Goal: Information Seeking & Learning: Learn about a topic

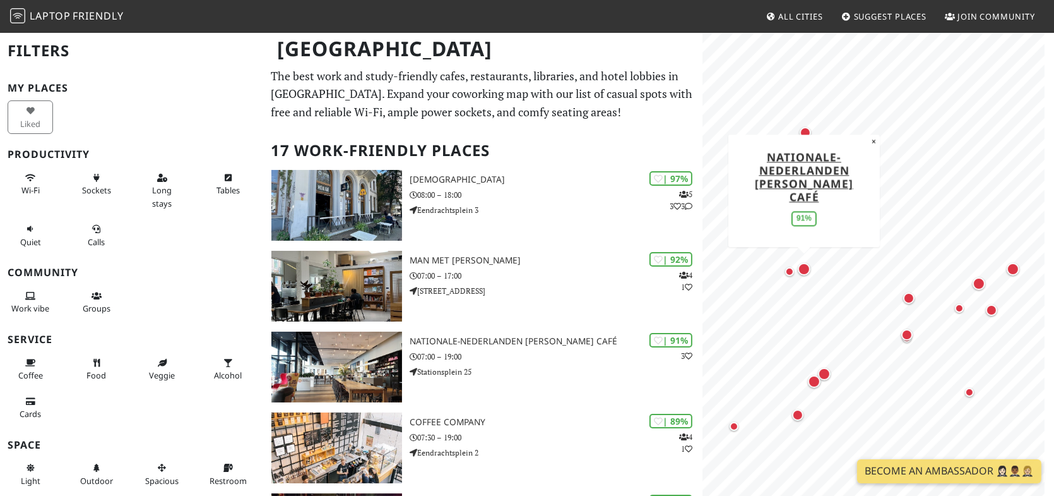
click at [807, 271] on div "Map marker" at bounding box center [804, 269] width 13 height 13
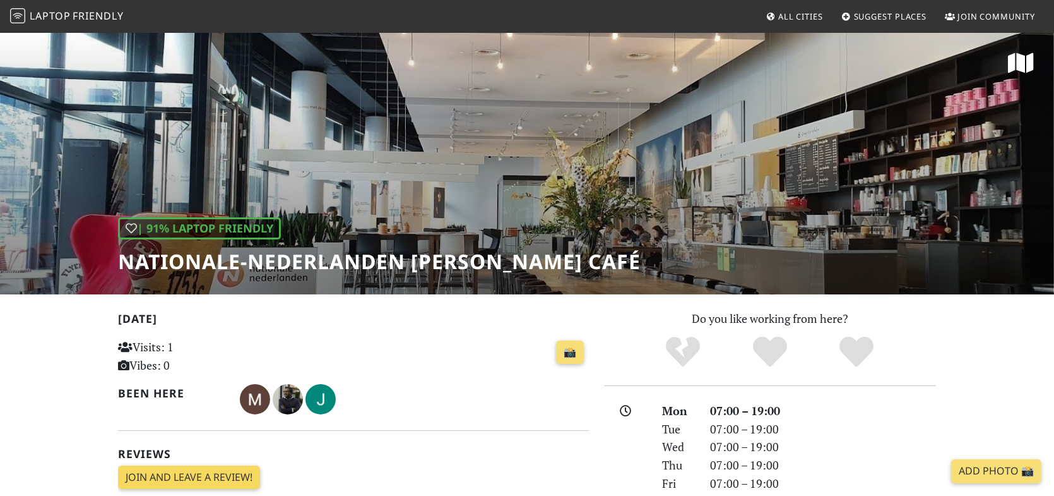
scroll to position [316, 0]
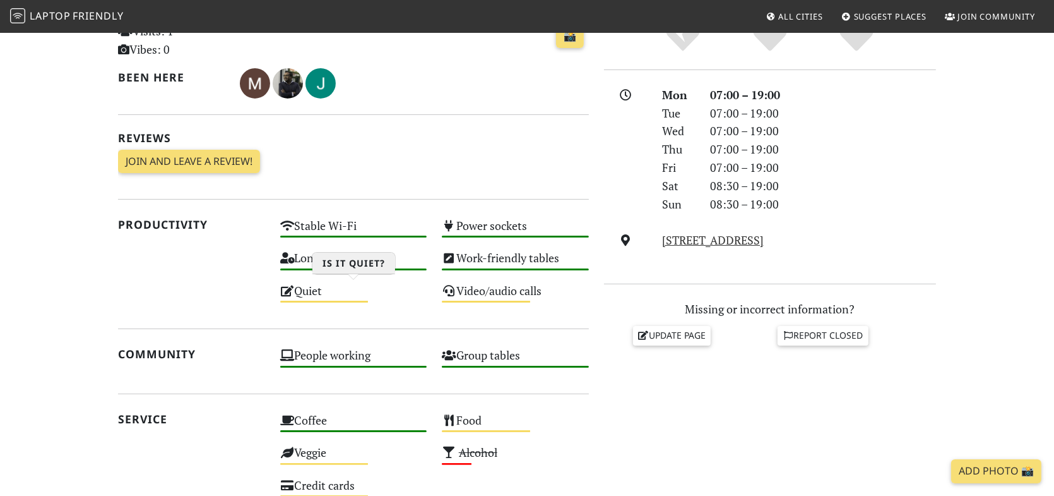
click at [313, 290] on div "Quiet Medium" at bounding box center [354, 296] width 162 height 32
click at [60, 23] on link "Laptop Friendly" at bounding box center [67, 17] width 114 height 22
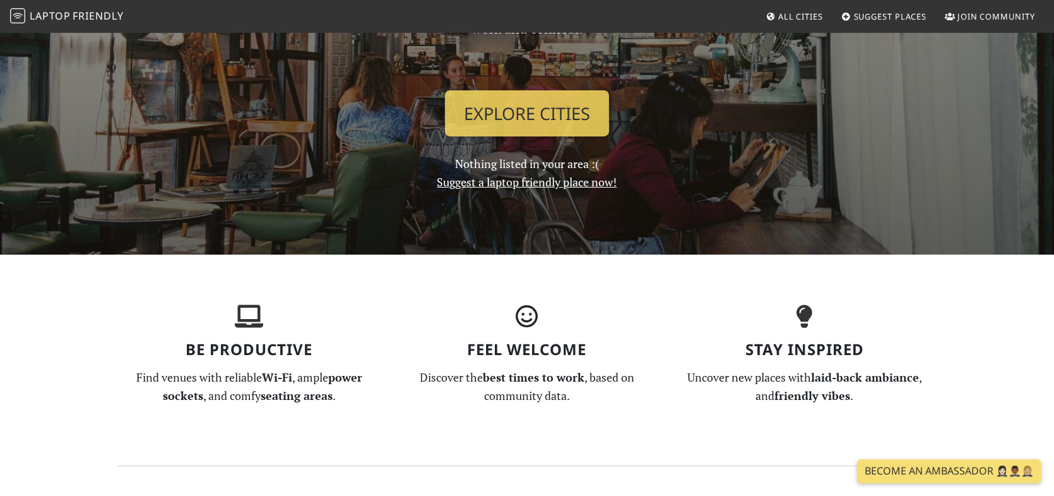
scroll to position [63, 0]
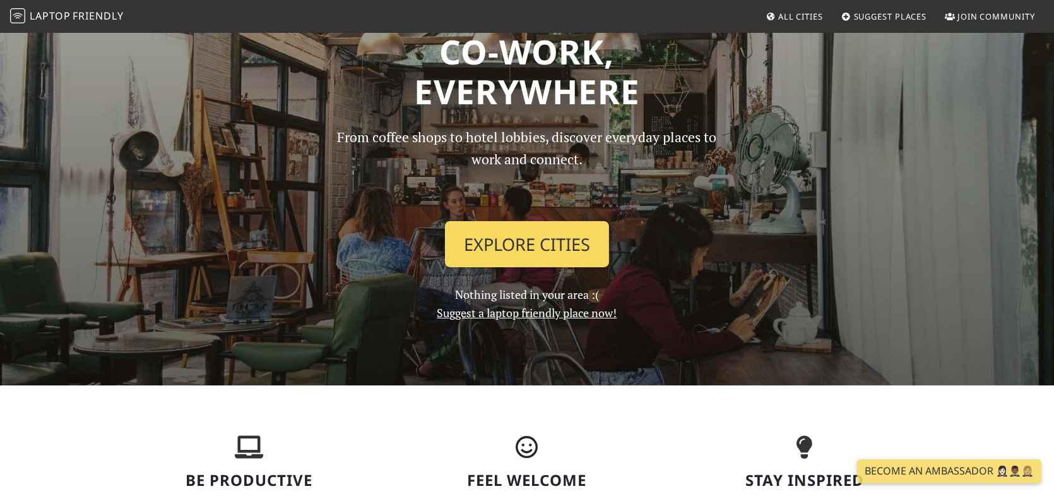
click at [513, 243] on link "Explore Cities" at bounding box center [527, 244] width 164 height 47
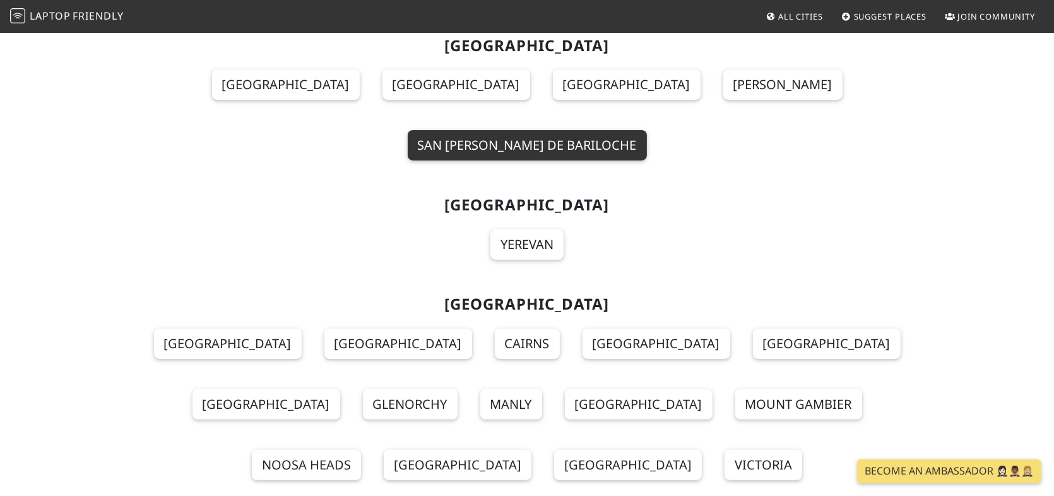
scroll to position [8635, 0]
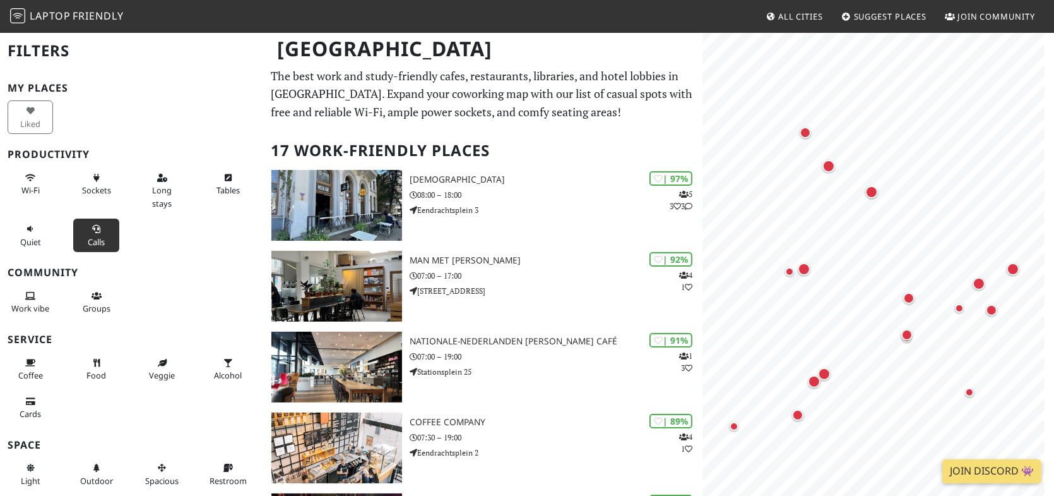
click at [95, 237] on span "Calls" at bounding box center [96, 241] width 17 height 11
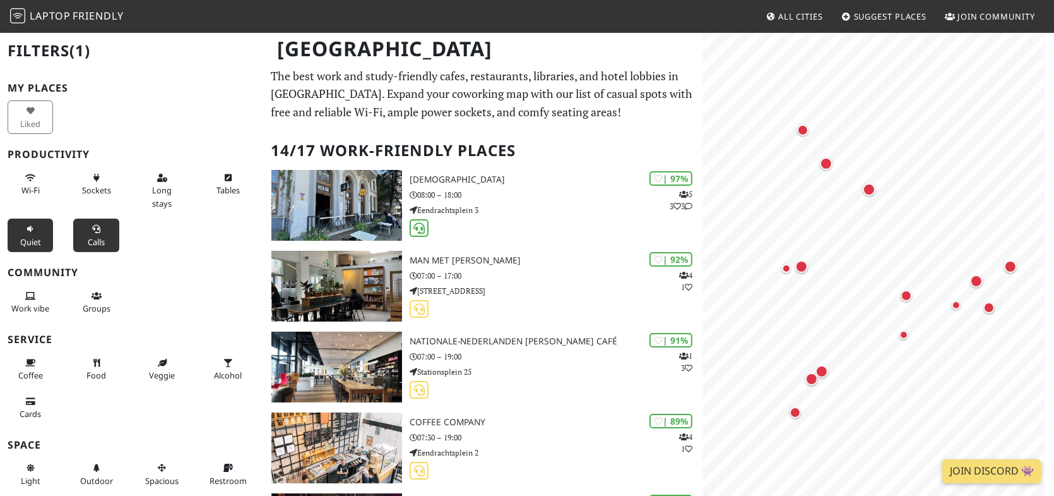
click at [32, 243] on span "Quiet" at bounding box center [30, 241] width 21 height 11
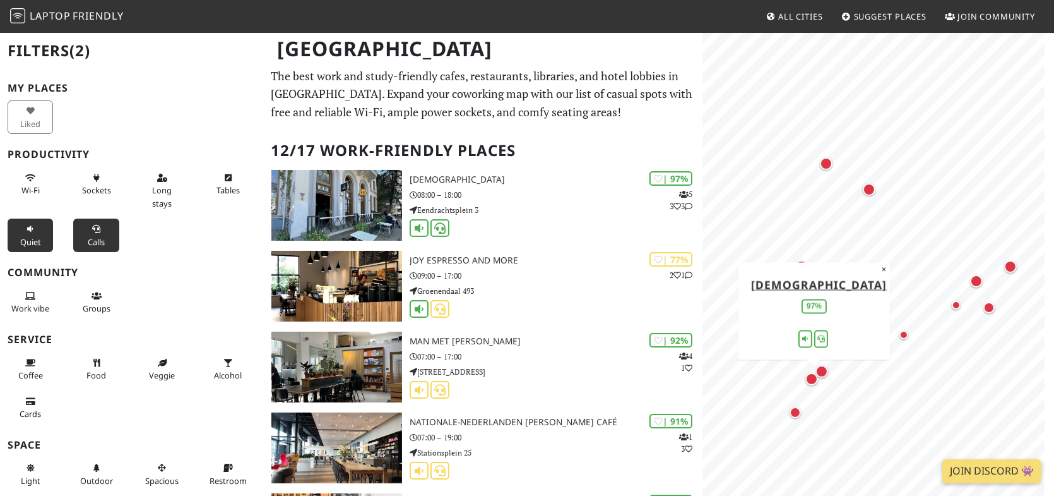
click at [810, 380] on div "Map marker" at bounding box center [812, 378] width 13 height 13
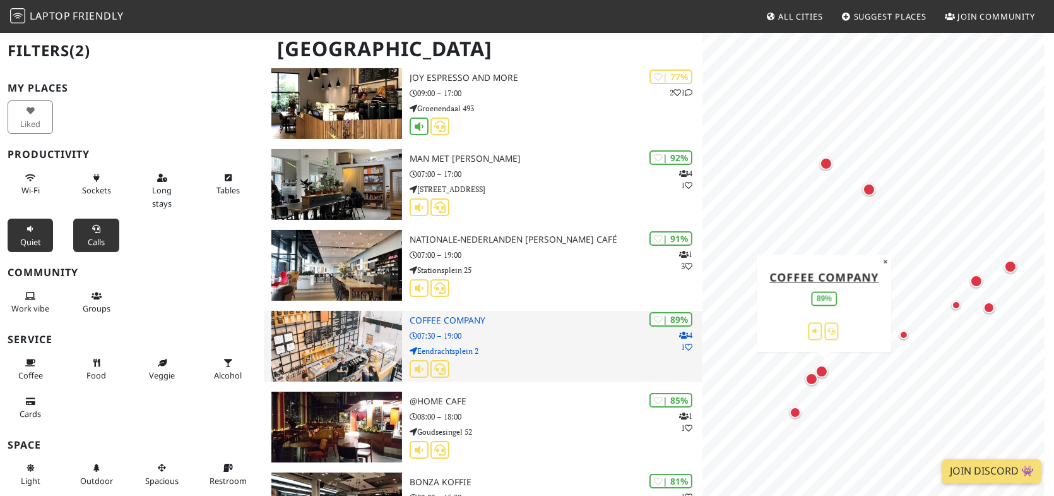
scroll to position [253, 0]
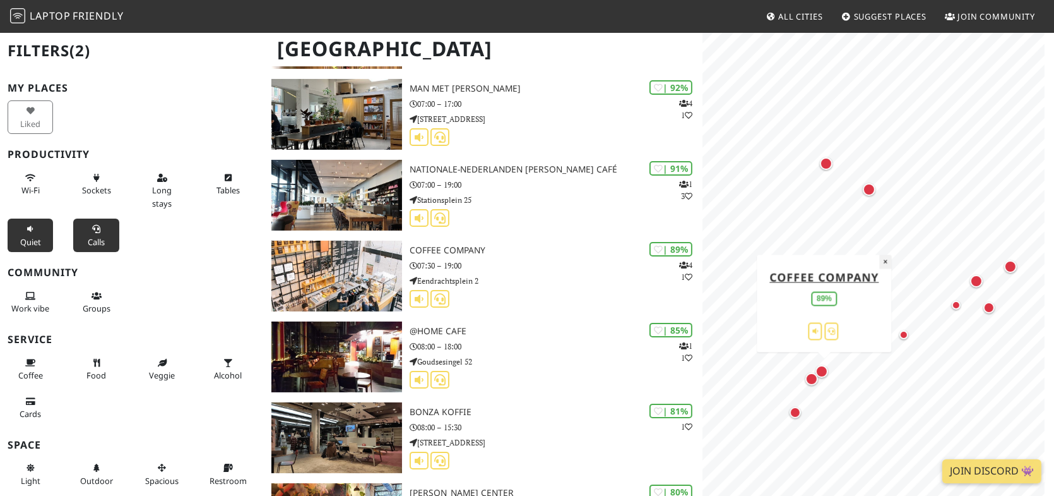
click at [884, 261] on button "×" at bounding box center [886, 261] width 12 height 14
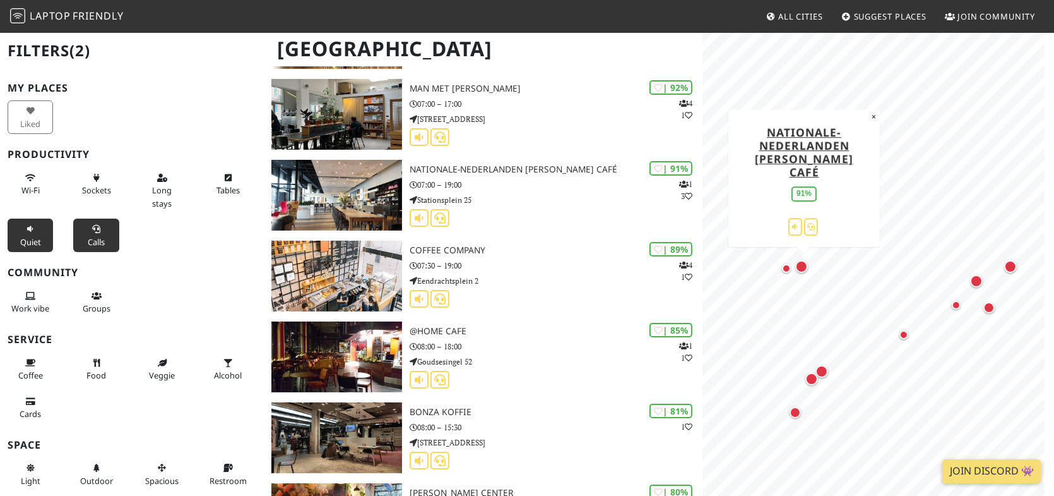
click at [805, 266] on div "Map marker" at bounding box center [801, 266] width 13 height 13
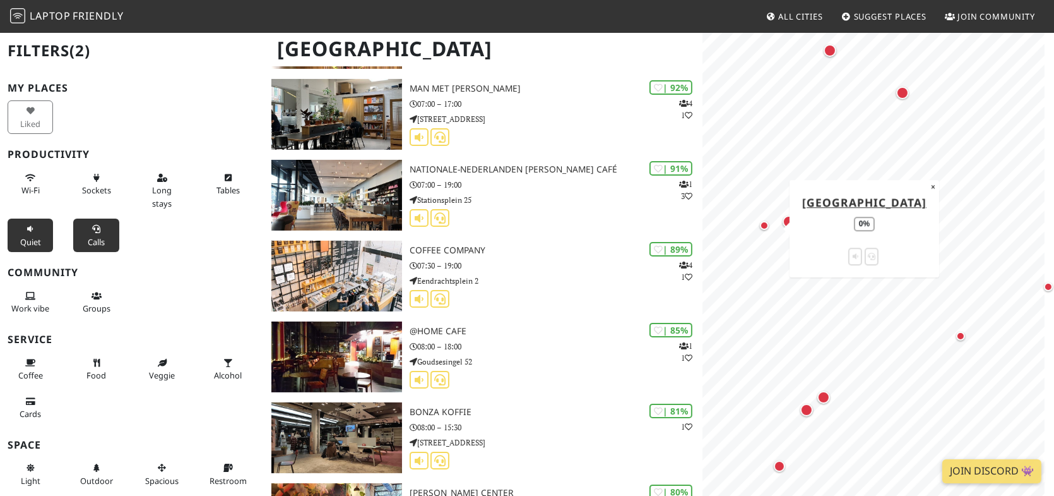
click at [764, 223] on div "Map marker" at bounding box center [764, 225] width 9 height 9
click at [825, 396] on div "Map marker" at bounding box center [824, 397] width 13 height 13
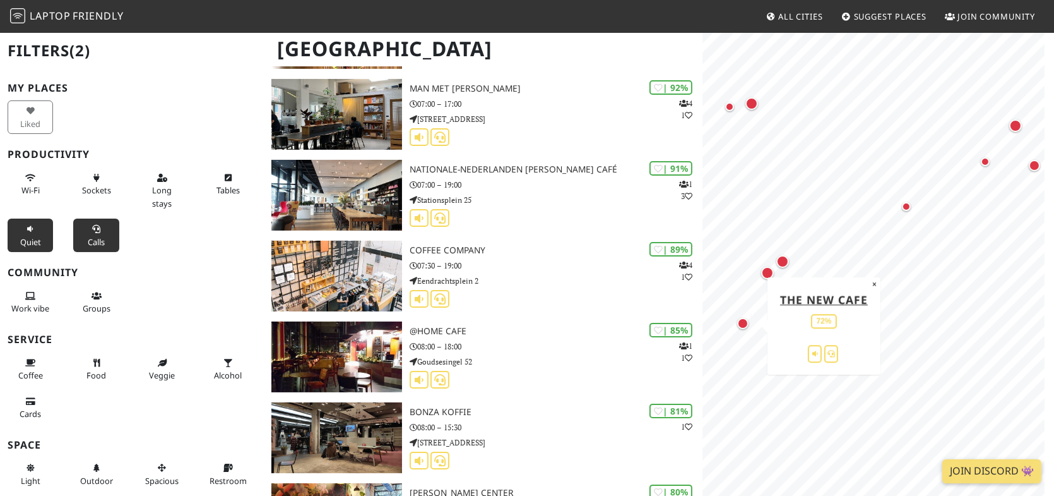
click at [742, 324] on div "Map marker" at bounding box center [742, 323] width 11 height 11
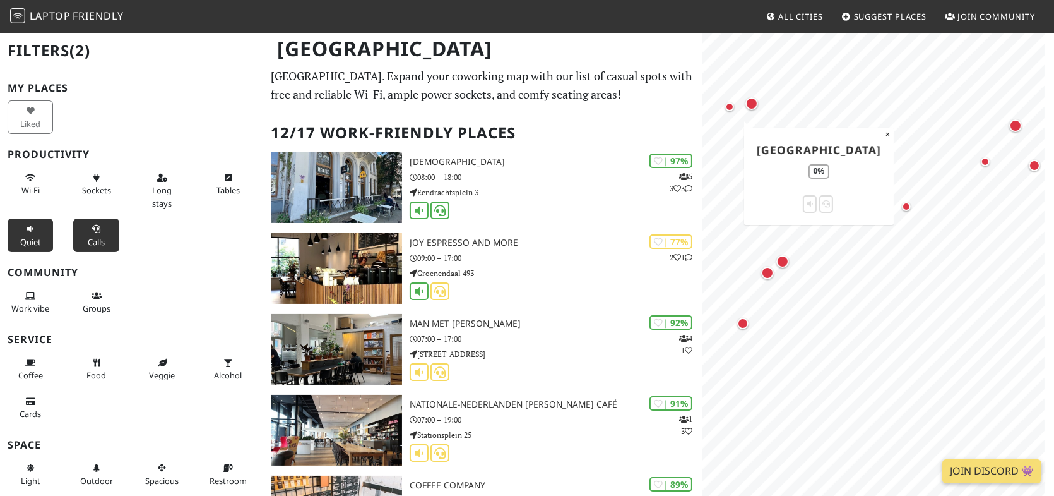
scroll to position [0, 0]
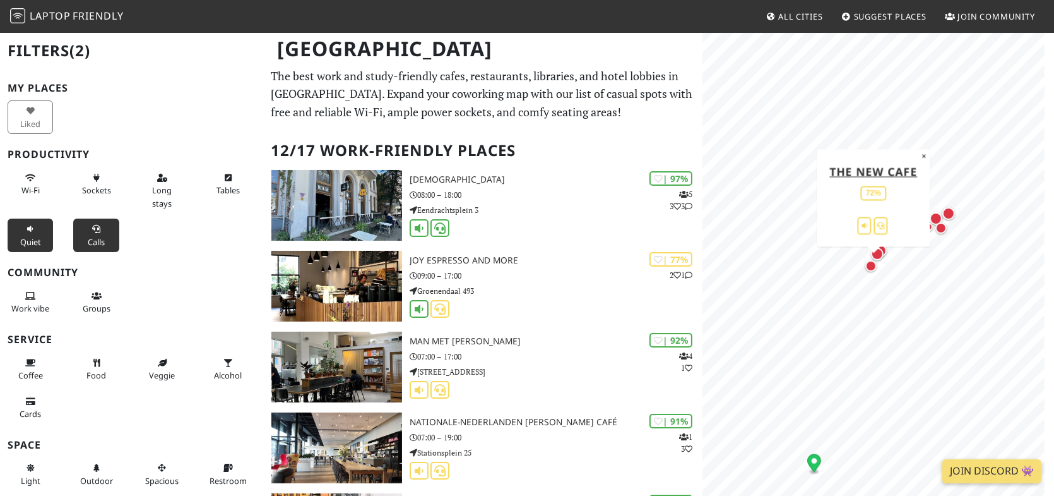
click at [869, 265] on div "Map marker" at bounding box center [871, 265] width 11 height 11
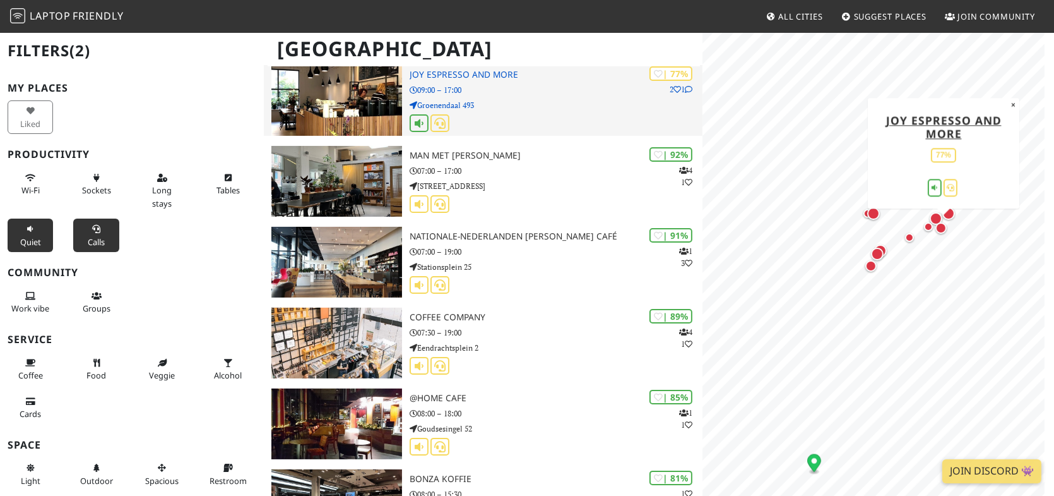
scroll to position [189, 0]
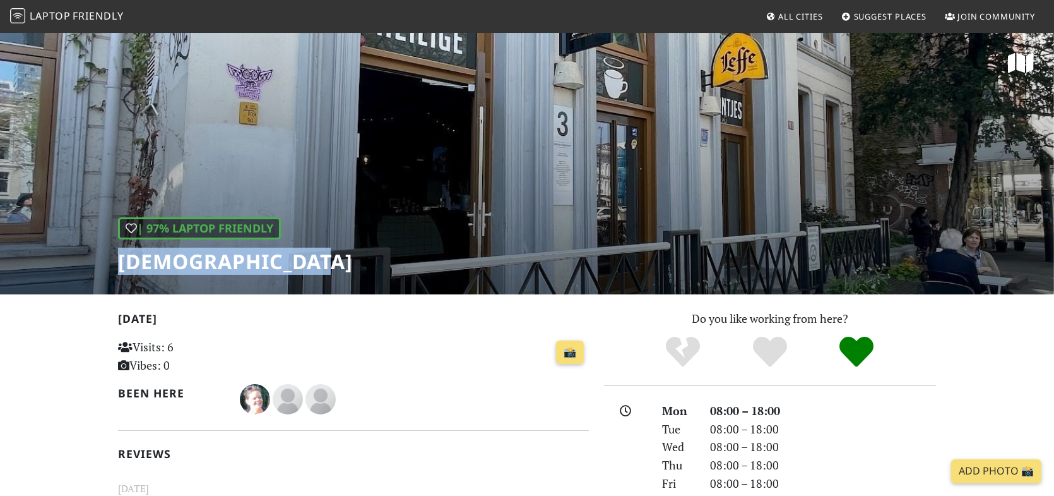
drag, startPoint x: 316, startPoint y: 264, endPoint x: 95, endPoint y: 261, distance: 221.0
click at [95, 261] on div "| 97% Laptop Friendly Heilige Boontjes" at bounding box center [527, 163] width 1054 height 263
copy h1 "[DEMOGRAPHIC_DATA]"
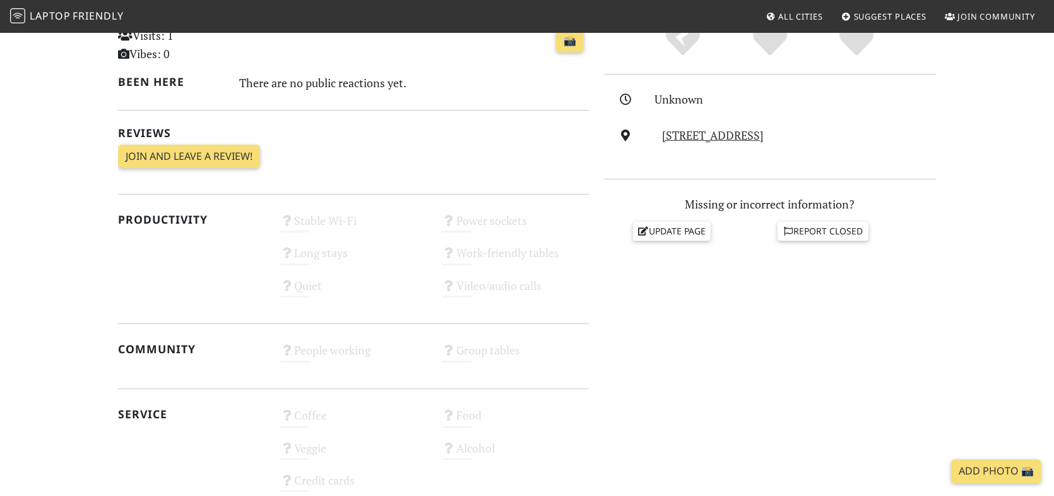
scroll to position [189, 0]
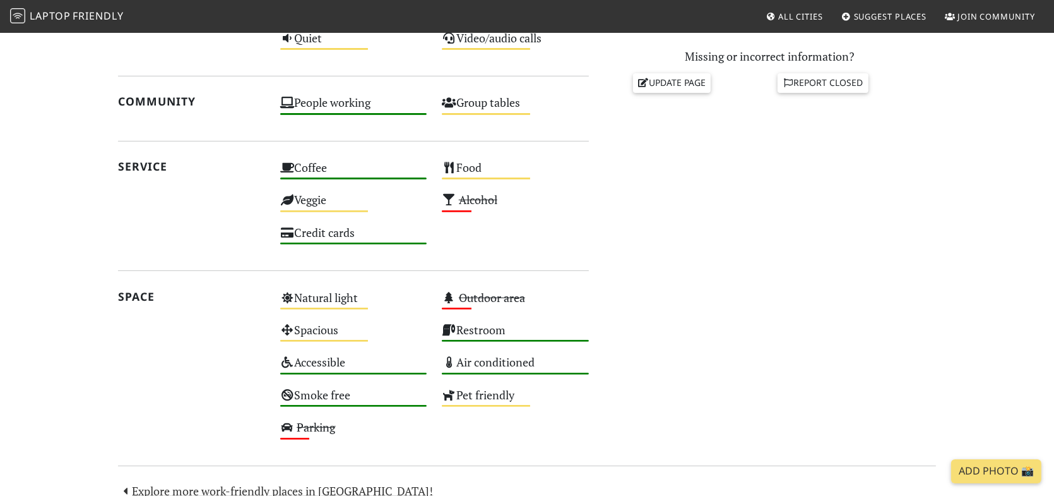
scroll to position [706, 0]
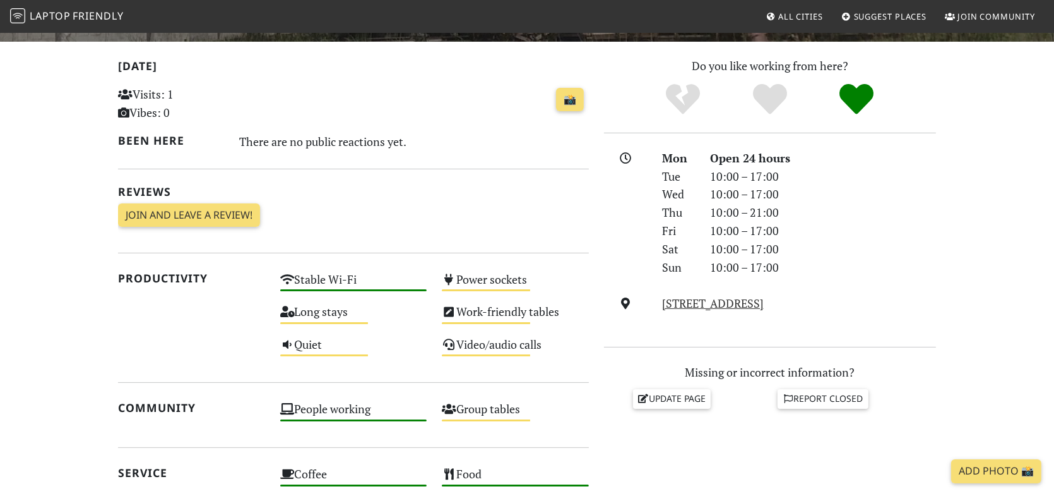
scroll to position [316, 0]
